Goal: Browse casually: Explore the website without a specific task or goal

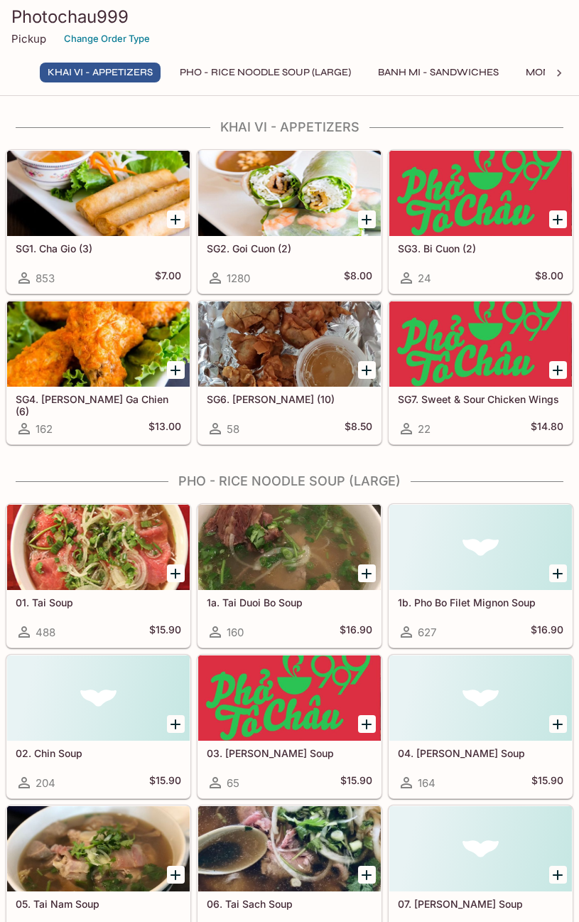
click at [105, 201] on div at bounding box center [98, 193] width 183 height 85
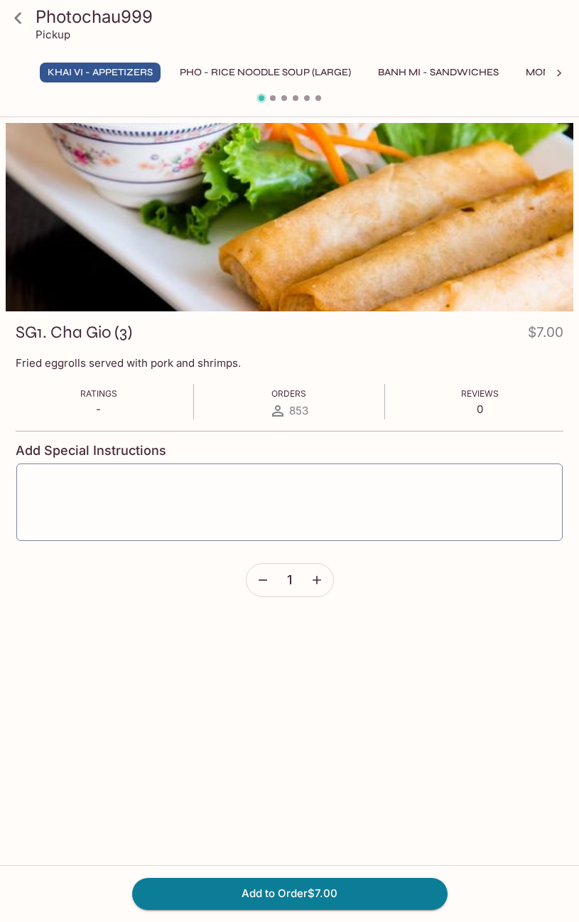
click at [273, 94] on div at bounding box center [289, 100] width 579 height 18
click at [557, 75] on icon at bounding box center [559, 73] width 14 height 14
click at [559, 75] on icon at bounding box center [559, 73] width 4 height 7
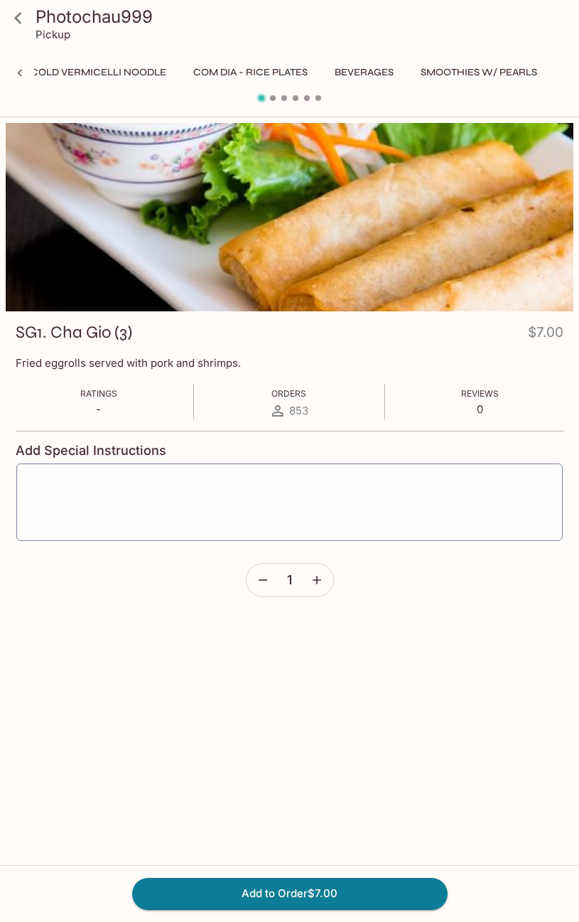
click at [21, 71] on icon at bounding box center [20, 73] width 4 height 7
click at [18, 17] on icon at bounding box center [18, 18] width 25 height 25
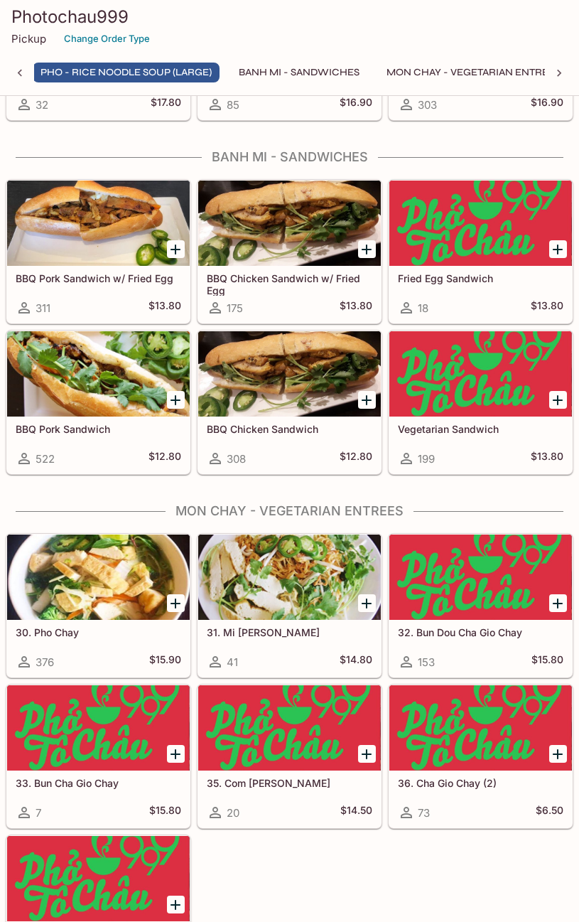
scroll to position [1919, 0]
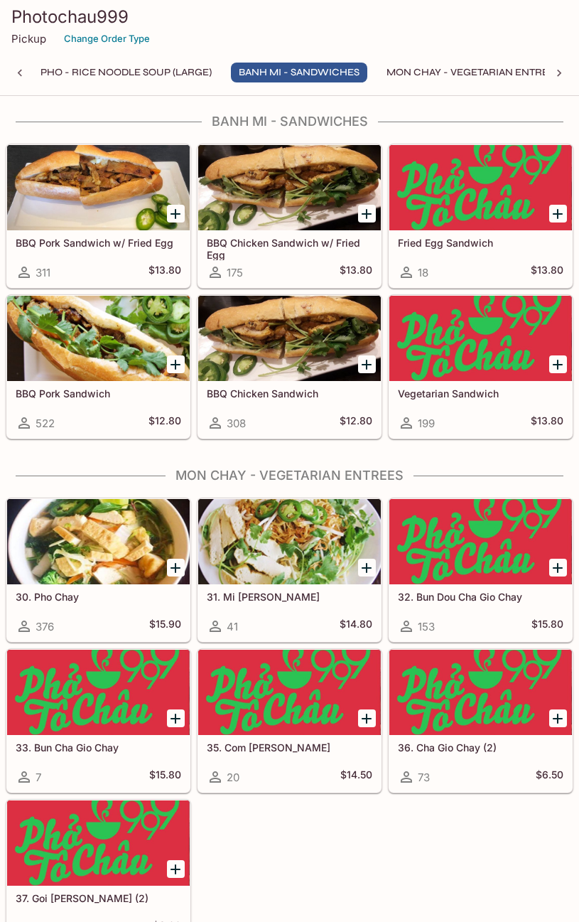
click at [102, 205] on div at bounding box center [98, 187] width 183 height 85
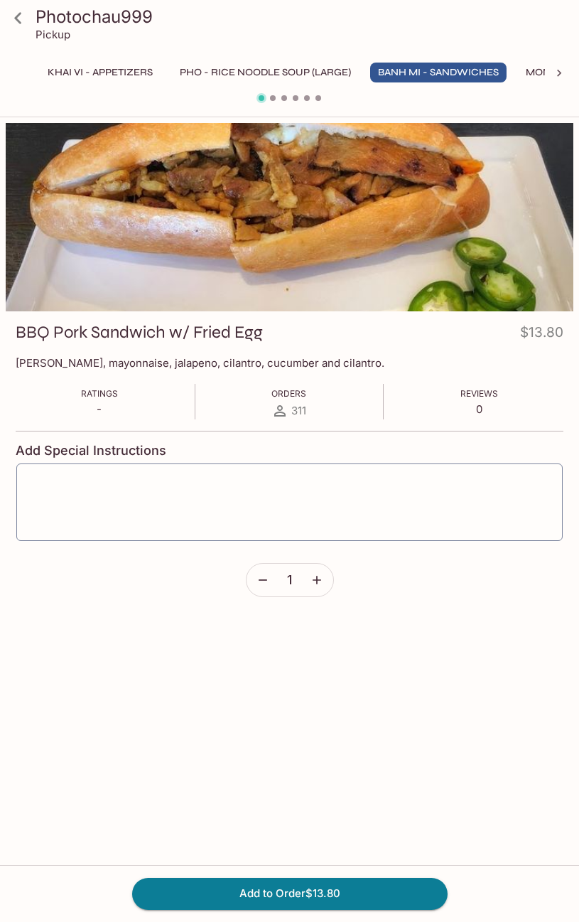
click at [11, 18] on icon at bounding box center [18, 18] width 25 height 25
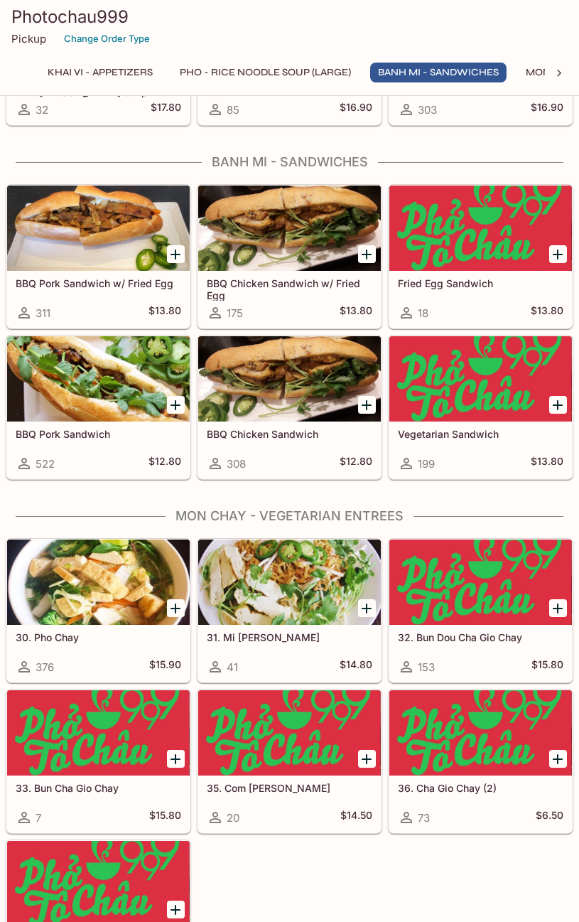
scroll to position [1919, 0]
